Goal: Find contact information: Find contact information

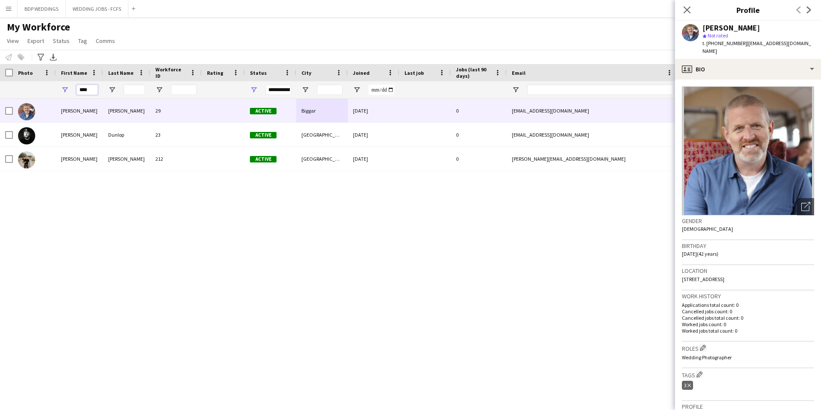
drag, startPoint x: 91, startPoint y: 89, endPoint x: 50, endPoint y: 95, distance: 41.2
click at [50, 95] on div "****" at bounding box center [465, 89] width 931 height 17
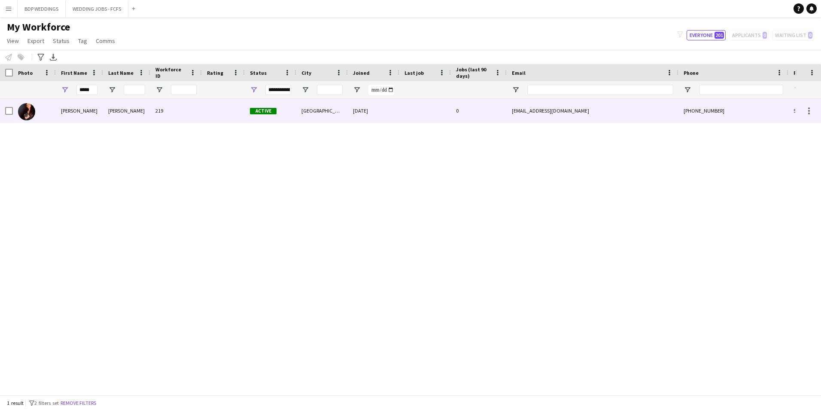
click at [86, 112] on div "[PERSON_NAME]" at bounding box center [79, 111] width 47 height 24
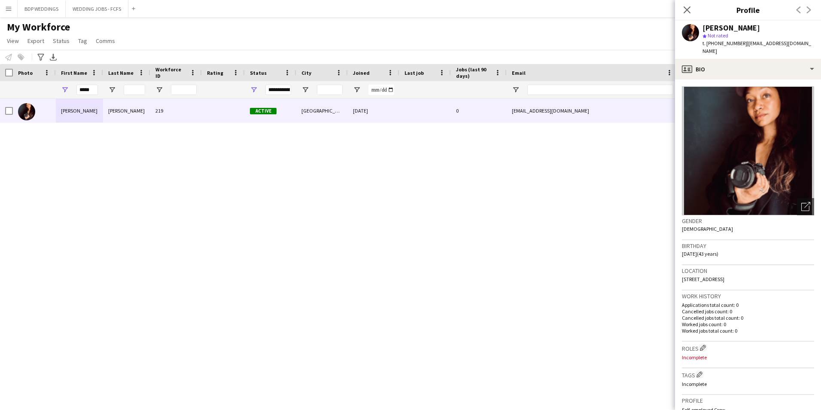
drag, startPoint x: 744, startPoint y: 45, endPoint x: 749, endPoint y: 50, distance: 7.3
click at [749, 50] on div "t. [PHONE_NUMBER] | [EMAIL_ADDRESS][DOMAIN_NAME]" at bounding box center [759, 47] width 112 height 15
copy span "[EMAIL_ADDRESS][DOMAIN_NAME]"
drag, startPoint x: 85, startPoint y: 91, endPoint x: 50, endPoint y: 94, distance: 35.4
click at [50, 94] on div "*****" at bounding box center [465, 89] width 931 height 17
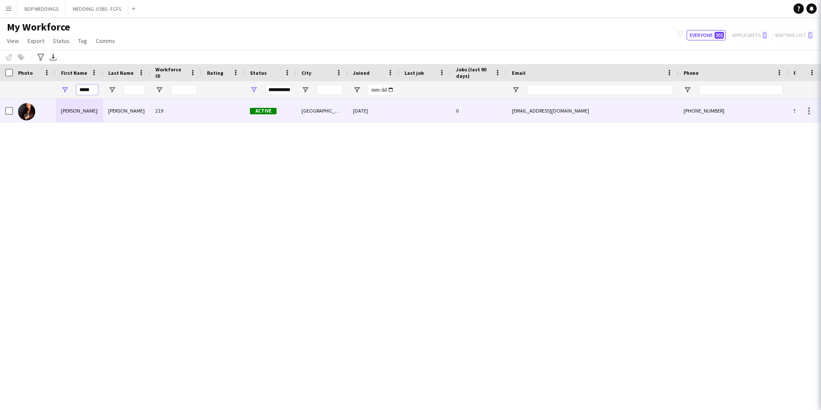
type input "*****"
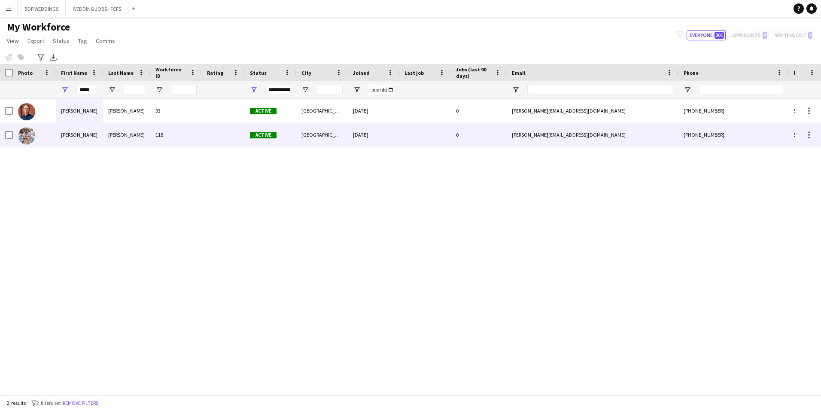
click at [175, 143] on div "118" at bounding box center [176, 135] width 52 height 24
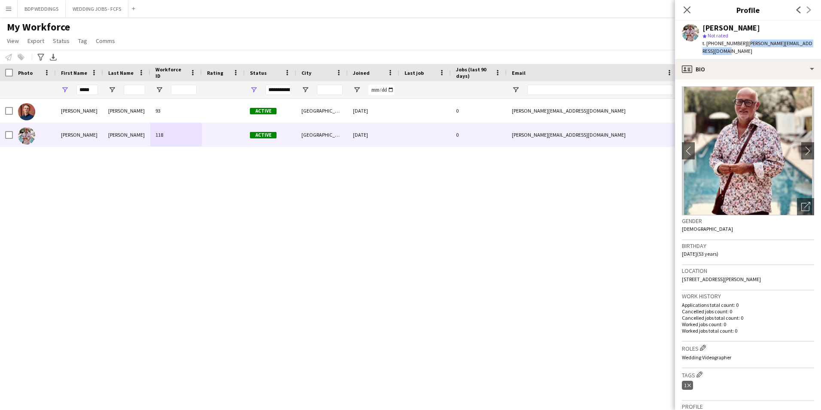
drag, startPoint x: 744, startPoint y: 43, endPoint x: 746, endPoint y: 51, distance: 8.4
click at [746, 51] on div "t. [PHONE_NUMBER] | [PERSON_NAME][EMAIL_ADDRESS][DOMAIN_NAME]" at bounding box center [759, 47] width 112 height 15
copy span "[PERSON_NAME][EMAIL_ADDRESS][DOMAIN_NAME]"
drag, startPoint x: 91, startPoint y: 90, endPoint x: 10, endPoint y: 77, distance: 82.1
click at [11, 79] on div "Workforce Details Photo First Name Age" at bounding box center [465, 81] width 931 height 35
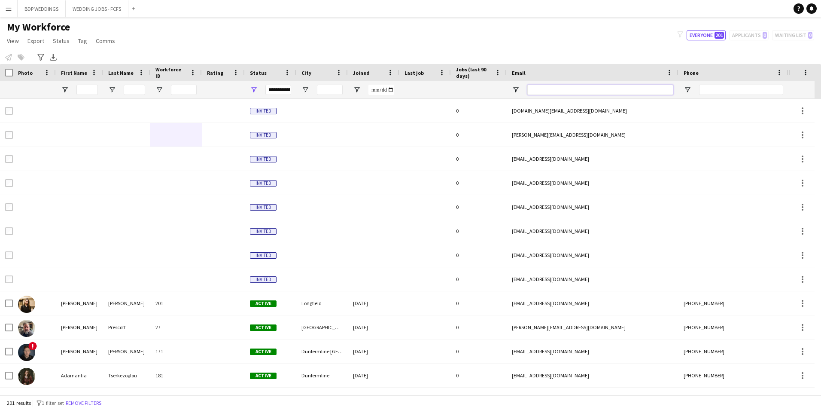
click at [615, 91] on input "Email Filter Input" at bounding box center [600, 90] width 146 height 10
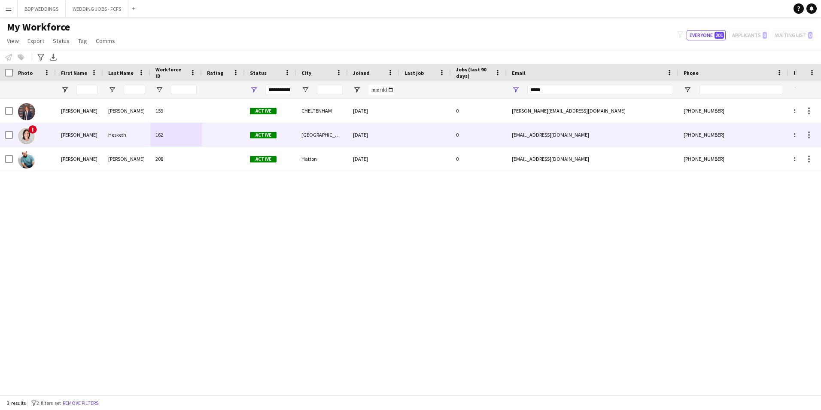
click at [585, 128] on div "[EMAIL_ADDRESS][DOMAIN_NAME]" at bounding box center [593, 135] width 172 height 24
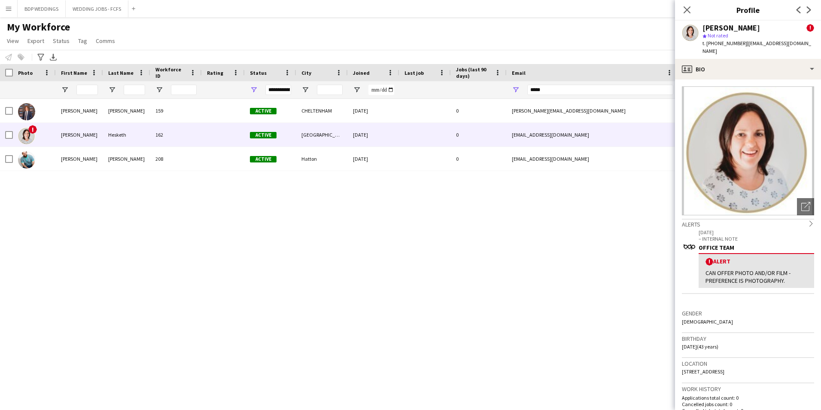
click at [487, 215] on div "[PERSON_NAME] 159 Active [GEOGRAPHIC_DATA] [DATE] 0 [PERSON_NAME][EMAIL_ADDRESS…" at bounding box center [397, 243] width 795 height 289
click at [685, 12] on icon "Close pop-in" at bounding box center [687, 10] width 8 height 8
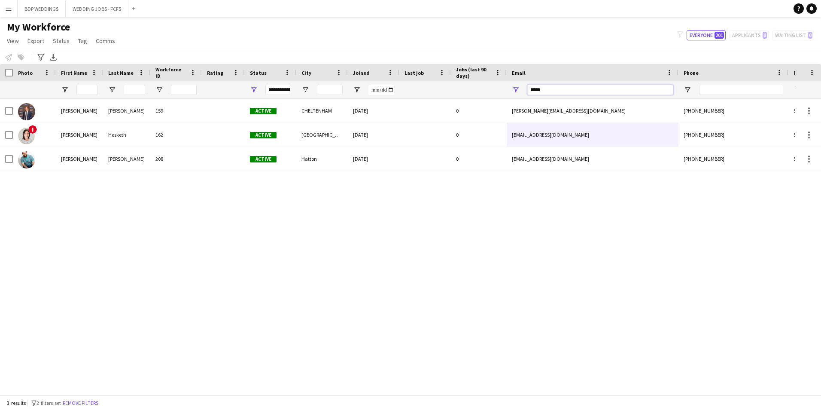
drag, startPoint x: 551, startPoint y: 88, endPoint x: 544, endPoint y: 88, distance: 6.4
click at [544, 88] on input "*****" at bounding box center [600, 90] width 146 height 10
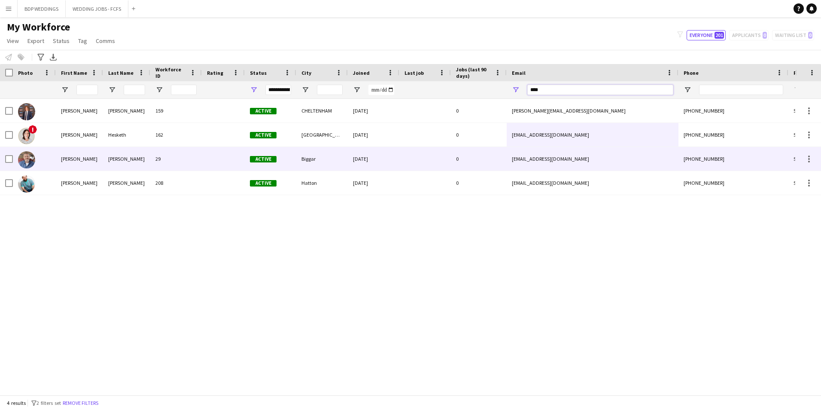
type input "****"
click at [571, 163] on div "[EMAIL_ADDRESS][DOMAIN_NAME]" at bounding box center [593, 159] width 172 height 24
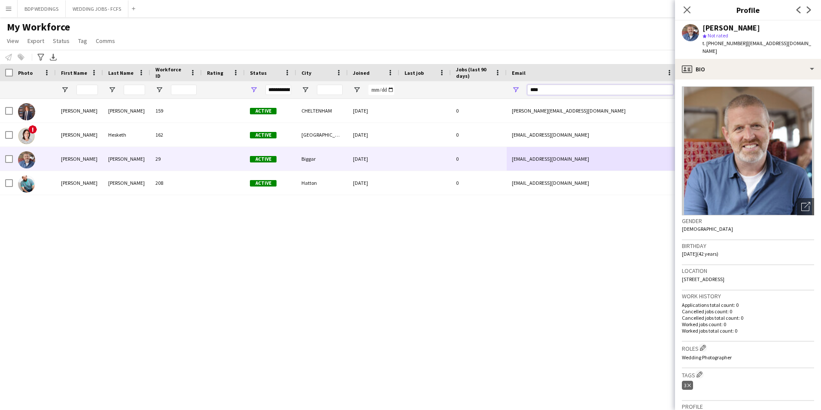
drag, startPoint x: 554, startPoint y: 93, endPoint x: 475, endPoint y: 92, distance: 79.4
click at [475, 92] on div at bounding box center [465, 89] width 931 height 17
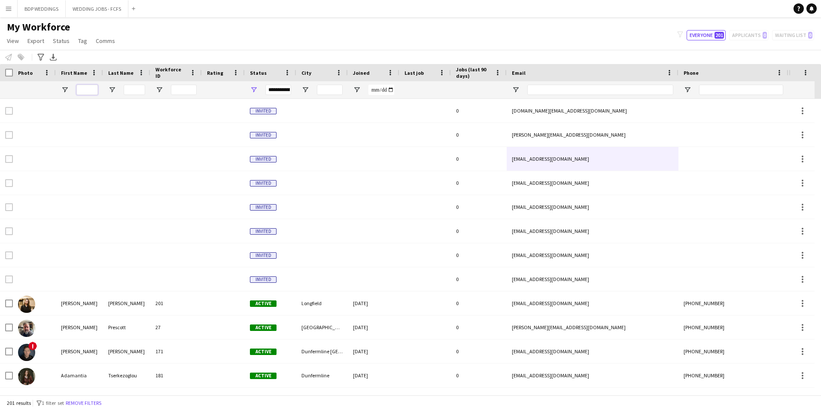
click at [91, 86] on input "First Name Filter Input" at bounding box center [86, 90] width 21 height 10
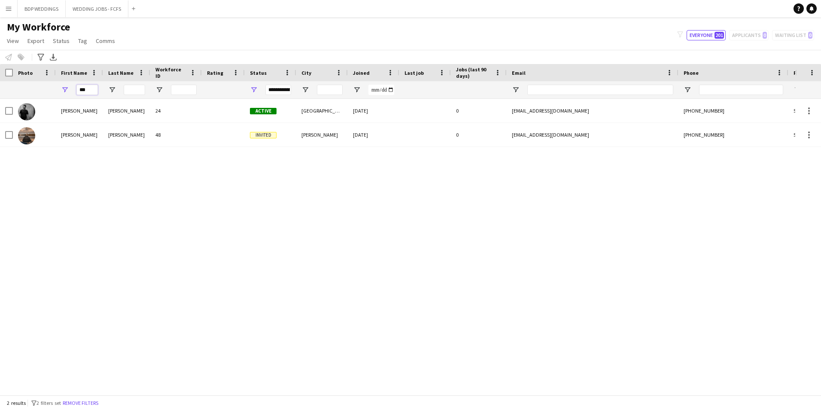
drag, startPoint x: 81, startPoint y: 88, endPoint x: 76, endPoint y: 88, distance: 4.4
click at [76, 88] on input "***" at bounding box center [86, 90] width 21 height 10
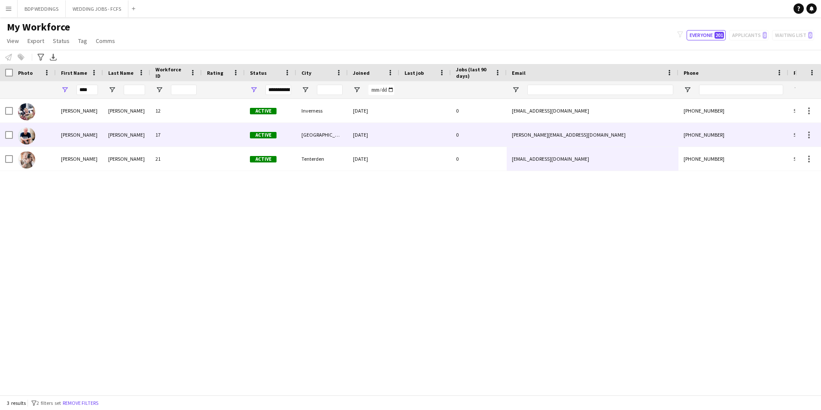
click at [122, 137] on div "[PERSON_NAME]" at bounding box center [126, 135] width 47 height 24
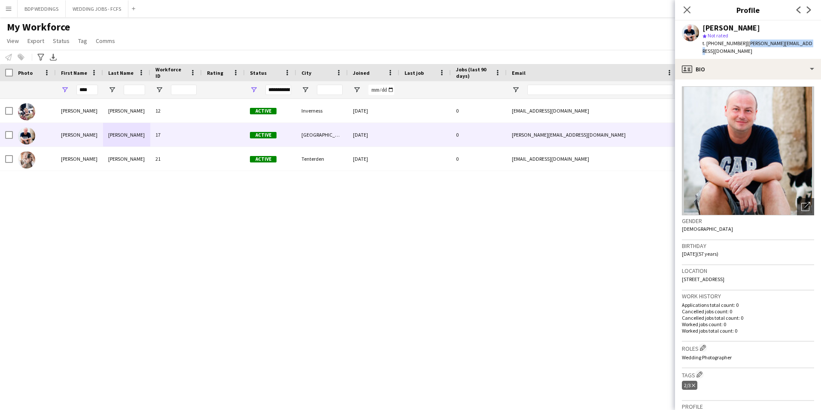
drag, startPoint x: 744, startPoint y: 43, endPoint x: 797, endPoint y: 46, distance: 53.3
click at [797, 46] on span "| [PERSON_NAME][EMAIL_ADDRESS][DOMAIN_NAME]" at bounding box center [758, 47] width 110 height 14
copy span "[PERSON_NAME][EMAIL_ADDRESS][DOMAIN_NAME]"
drag, startPoint x: 92, startPoint y: 91, endPoint x: 40, endPoint y: 76, distance: 54.5
click at [40, 76] on div "Workforce Details Photo First Name Age" at bounding box center [465, 81] width 931 height 35
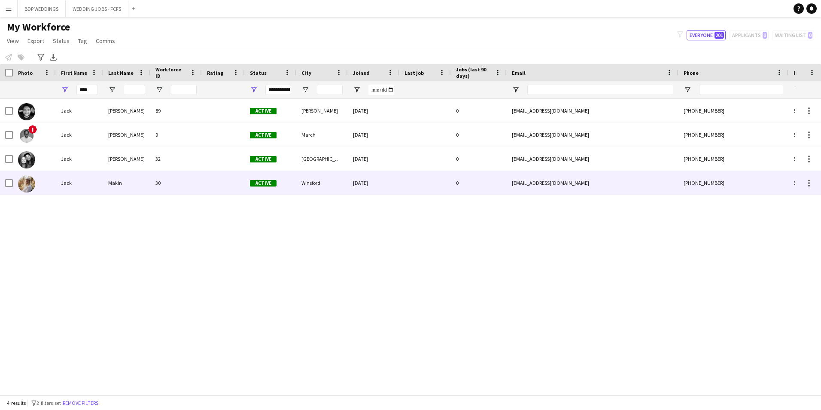
click at [127, 186] on div "Makin" at bounding box center [126, 183] width 47 height 24
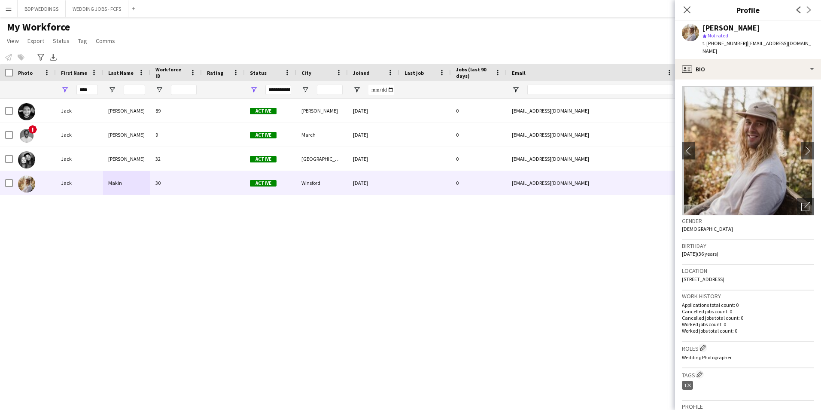
drag, startPoint x: 743, startPoint y: 45, endPoint x: 746, endPoint y: 49, distance: 5.5
click at [746, 49] on div "t. [PHONE_NUMBER] | [EMAIL_ADDRESS][DOMAIN_NAME]" at bounding box center [759, 47] width 112 height 15
copy span "[EMAIL_ADDRESS][DOMAIN_NAME]"
drag, startPoint x: 89, startPoint y: 92, endPoint x: 30, endPoint y: 93, distance: 59.3
click at [30, 93] on div "****" at bounding box center [465, 89] width 931 height 17
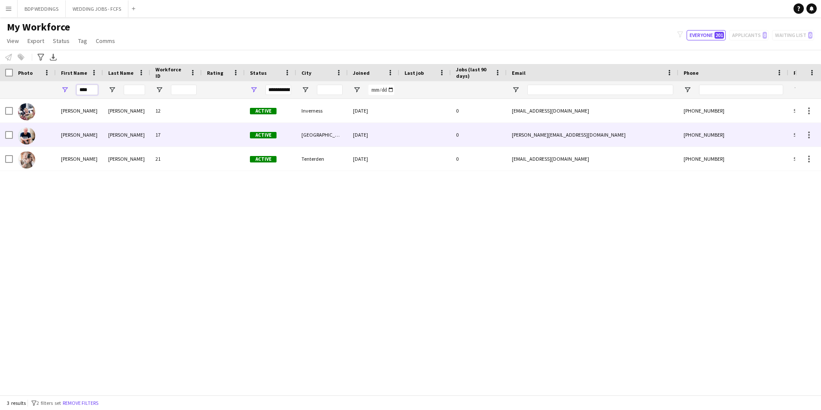
type input "****"
click at [106, 136] on div "[PERSON_NAME]" at bounding box center [126, 135] width 47 height 24
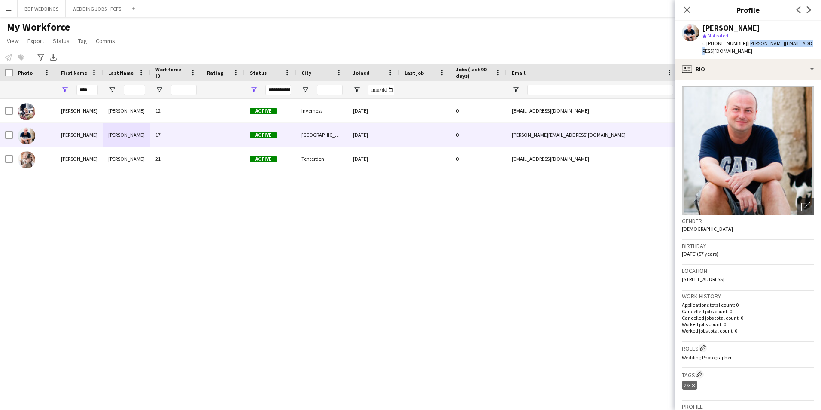
drag, startPoint x: 745, startPoint y: 42, endPoint x: 806, endPoint y: 40, distance: 60.6
click at [806, 40] on app-profile-header "[PERSON_NAME] star Not rated t. [PHONE_NUMBER] | [PERSON_NAME][EMAIL_ADDRESS][D…" at bounding box center [748, 40] width 146 height 38
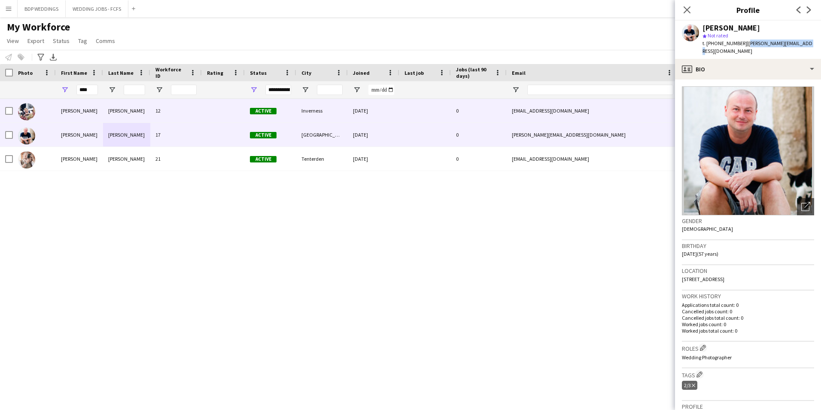
copy span "[PERSON_NAME][EMAIL_ADDRESS][DOMAIN_NAME]"
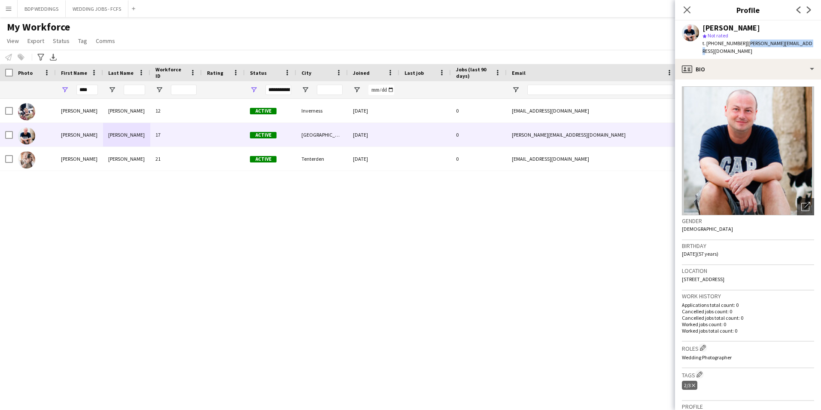
click at [57, 201] on div "[PERSON_NAME] 12 Active [GEOGRAPHIC_DATA] [DATE] 0 [EMAIL_ADDRESS][DOMAIN_NAME]…" at bounding box center [397, 243] width 795 height 289
